Goal: Check status: Check status

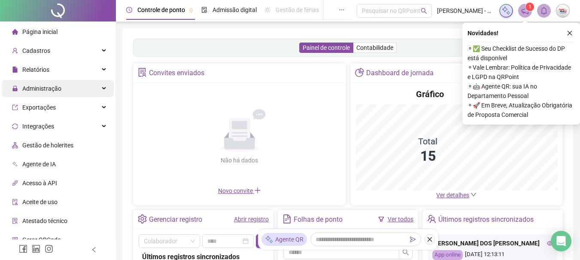
click at [53, 85] on span "Administração" at bounding box center [41, 88] width 39 height 7
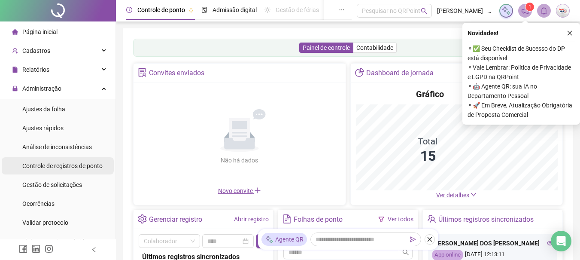
click at [60, 171] on div "Controle de registros de ponto" at bounding box center [62, 165] width 80 height 17
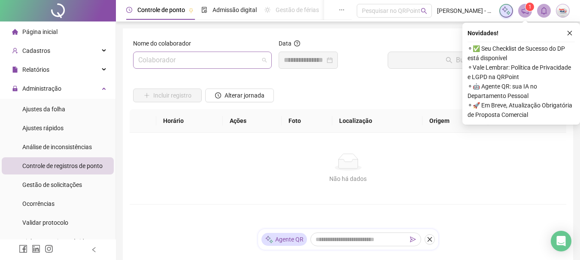
click at [249, 59] on input "search" at bounding box center [198, 60] width 121 height 16
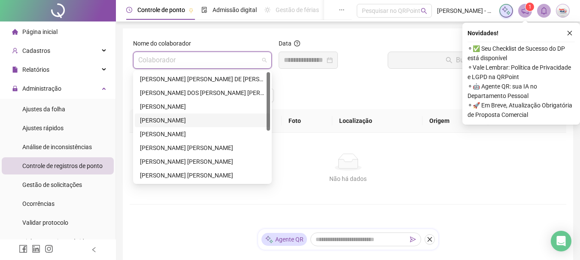
click at [202, 123] on div "[PERSON_NAME]" at bounding box center [202, 119] width 125 height 9
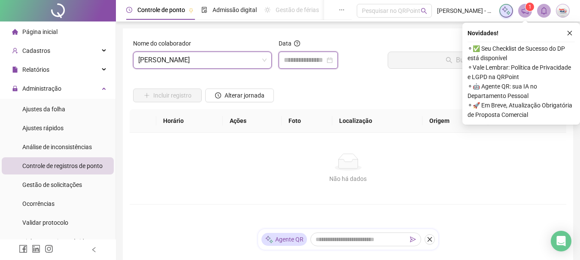
click at [321, 60] on input at bounding box center [304, 60] width 41 height 10
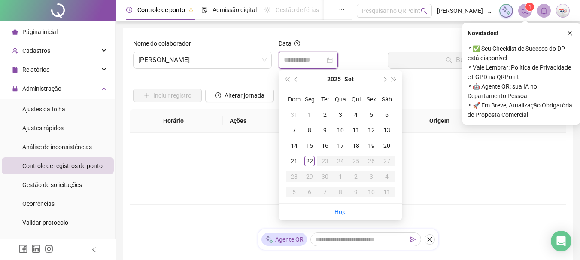
type input "**********"
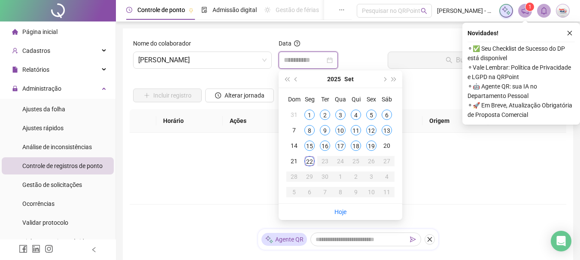
type input "**********"
click at [308, 162] on div "22" at bounding box center [309, 161] width 10 height 10
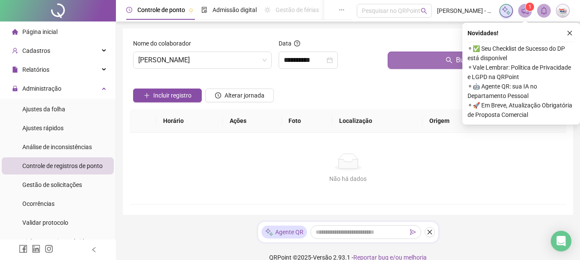
click at [425, 67] on button "Buscar registros" at bounding box center [475, 60] width 175 height 17
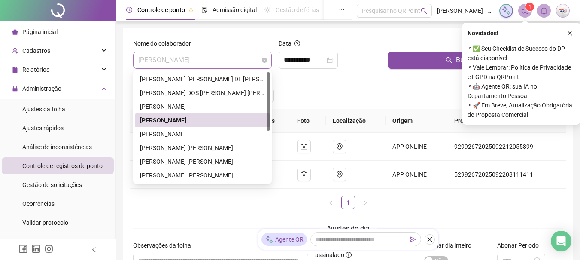
click at [250, 56] on span "[PERSON_NAME]" at bounding box center [202, 60] width 128 height 16
click at [210, 142] on div "[PERSON_NAME] [PERSON_NAME]" at bounding box center [202, 148] width 135 height 14
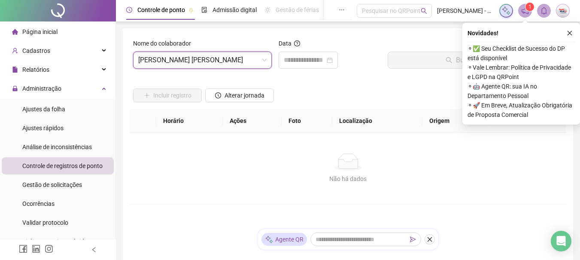
click at [212, 49] on div "Nome do colaborador" at bounding box center [202, 45] width 139 height 13
click at [213, 58] on span "[PERSON_NAME] [PERSON_NAME]" at bounding box center [202, 60] width 128 height 16
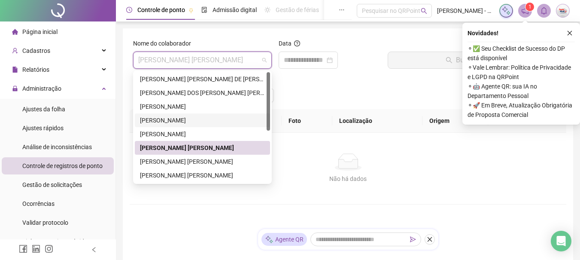
click at [213, 127] on div "[PERSON_NAME]" at bounding box center [202, 120] width 135 height 14
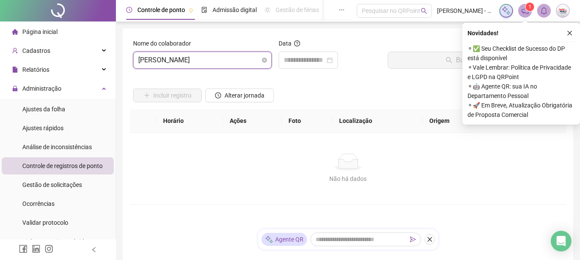
click at [197, 61] on span "[PERSON_NAME]" at bounding box center [202, 60] width 128 height 16
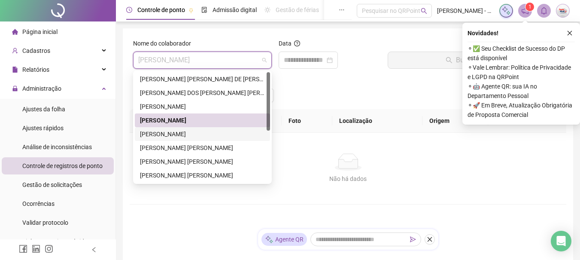
click at [215, 133] on div "[PERSON_NAME]" at bounding box center [202, 133] width 125 height 9
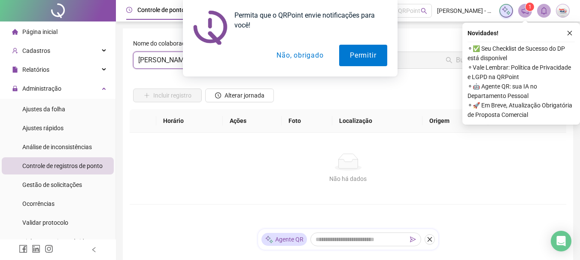
click at [315, 62] on div "Permita que o QRPoint envie notificações para você! Permitir Não, obrigado" at bounding box center [290, 38] width 580 height 76
click at [318, 55] on button "Não, obrigado" at bounding box center [300, 55] width 68 height 21
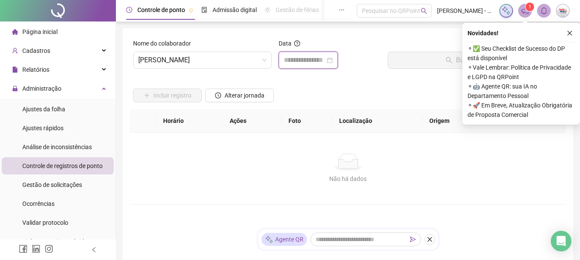
click at [325, 63] on input at bounding box center [304, 60] width 41 height 10
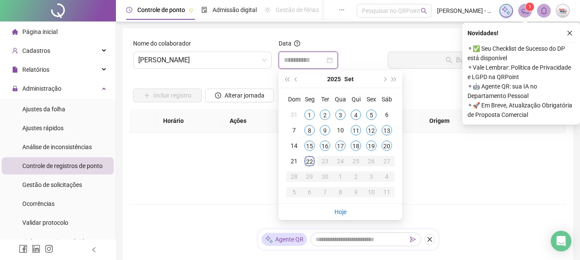
type input "**********"
drag, startPoint x: 310, startPoint y: 158, endPoint x: 312, endPoint y: 152, distance: 6.9
click at [310, 155] on td "22" at bounding box center [309, 160] width 15 height 15
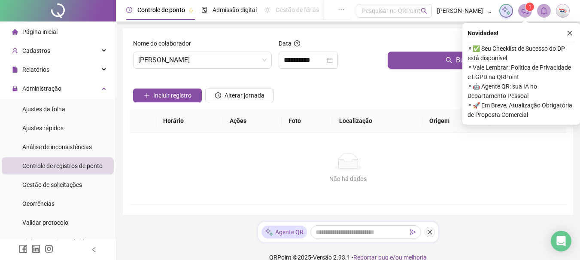
drag, startPoint x: 399, startPoint y: 75, endPoint x: 399, endPoint y: 70, distance: 4.7
click at [399, 71] on div "Buscar registros" at bounding box center [475, 57] width 182 height 37
click at [400, 65] on button "Buscar registros" at bounding box center [475, 60] width 175 height 17
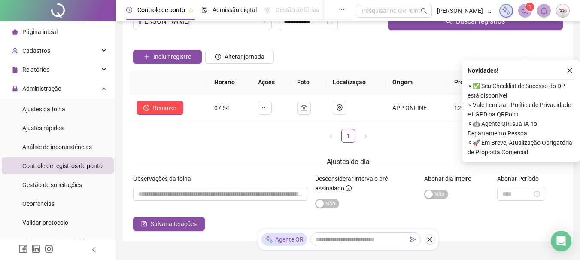
scroll to position [77, 0]
